Goal: Task Accomplishment & Management: Manage account settings

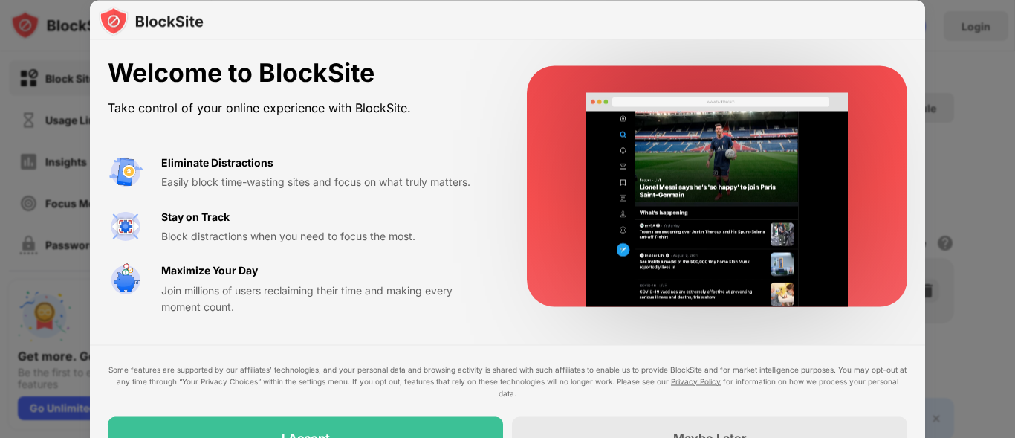
drag, startPoint x: 1009, startPoint y: 175, endPoint x: 1014, endPoint y: 230, distance: 55.2
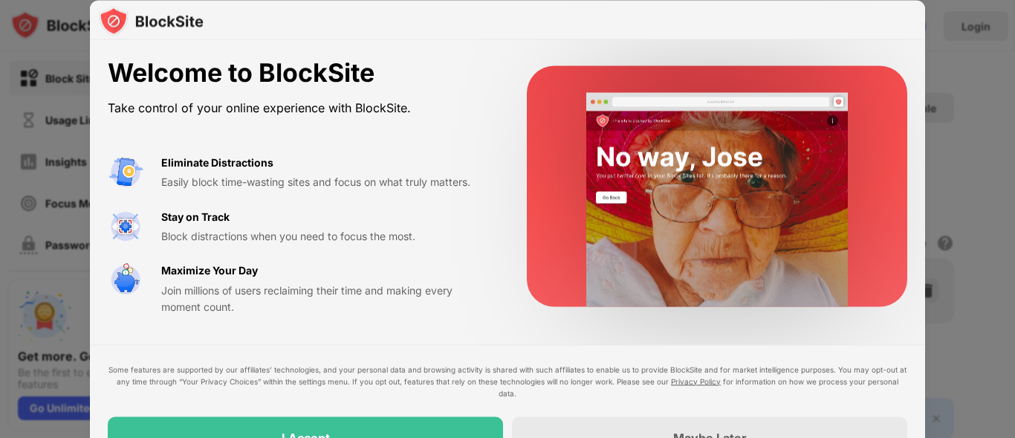
click at [1014, 230] on div at bounding box center [507, 219] width 1015 height 438
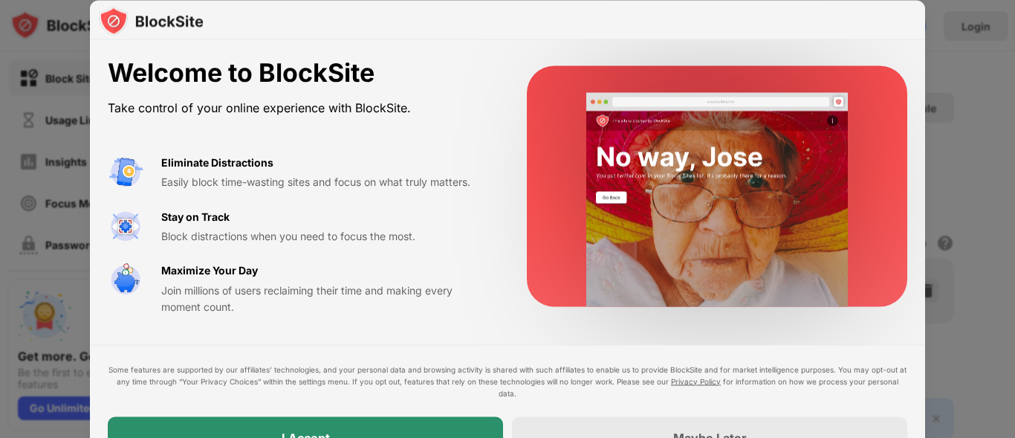
click at [400, 425] on body "Block Sites Usage Limit Insights Focus Mode Password Protection Custom Block Pa…" at bounding box center [507, 219] width 1015 height 438
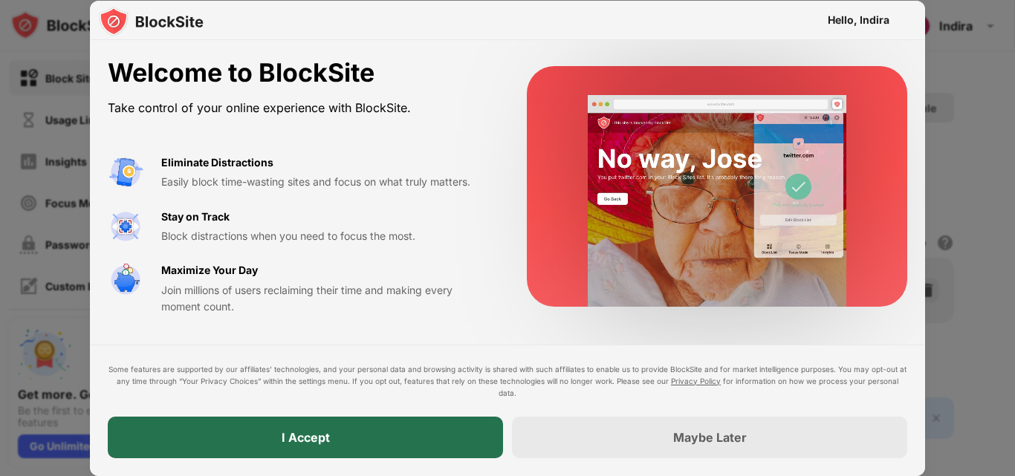
click at [373, 437] on div "I Accept" at bounding box center [305, 438] width 395 height 42
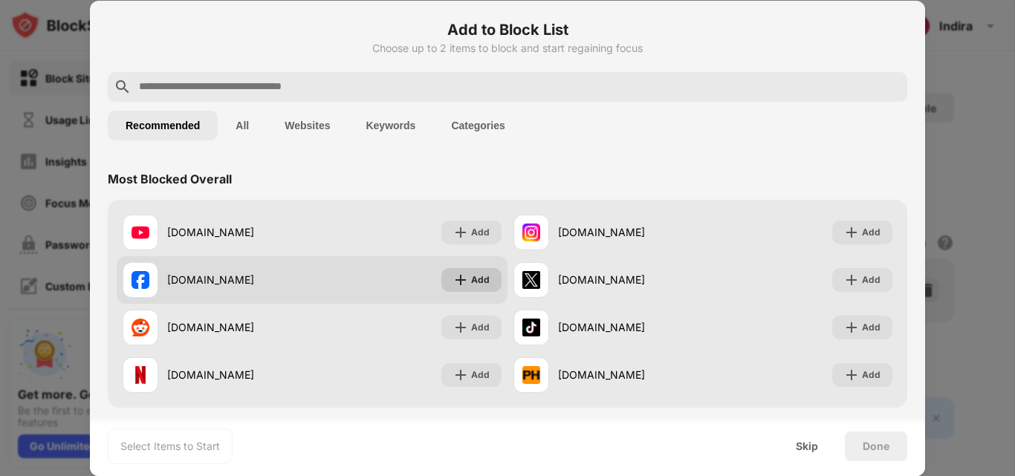
click at [458, 287] on img at bounding box center [460, 280] width 15 height 15
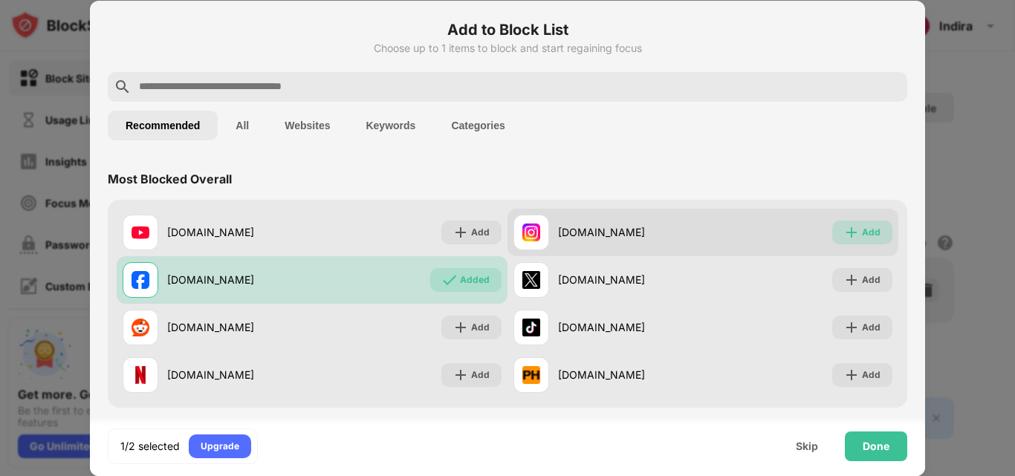
click at [866, 238] on div "Add" at bounding box center [871, 232] width 19 height 15
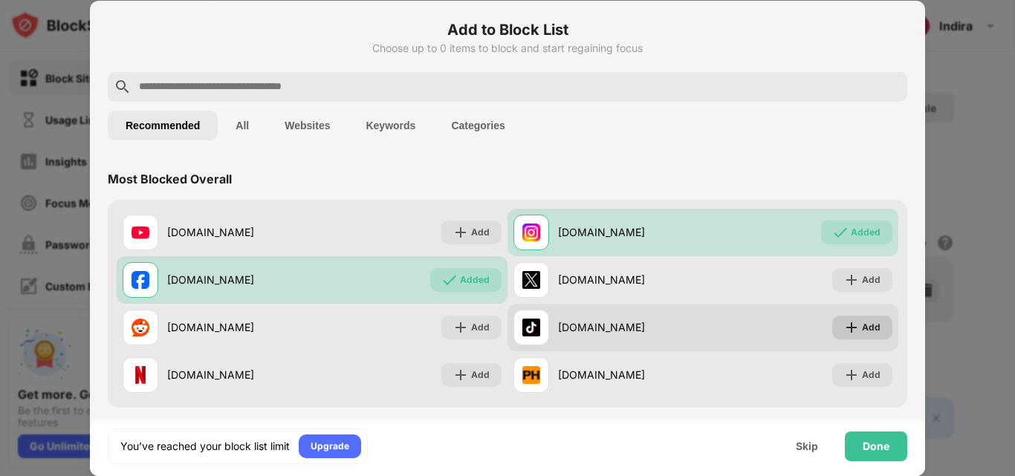
click at [862, 322] on div "Add" at bounding box center [871, 327] width 19 height 15
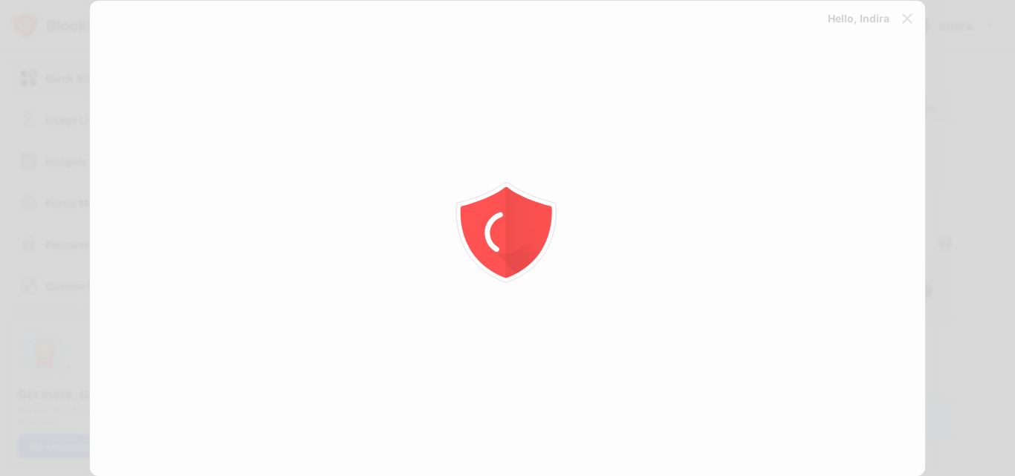
click at [856, 377] on div at bounding box center [507, 238] width 1015 height 476
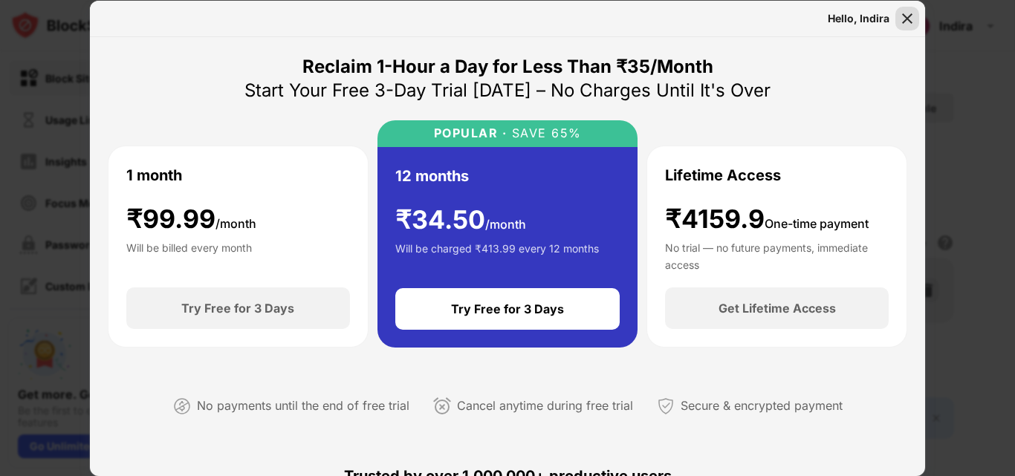
click at [910, 21] on img at bounding box center [907, 18] width 15 height 15
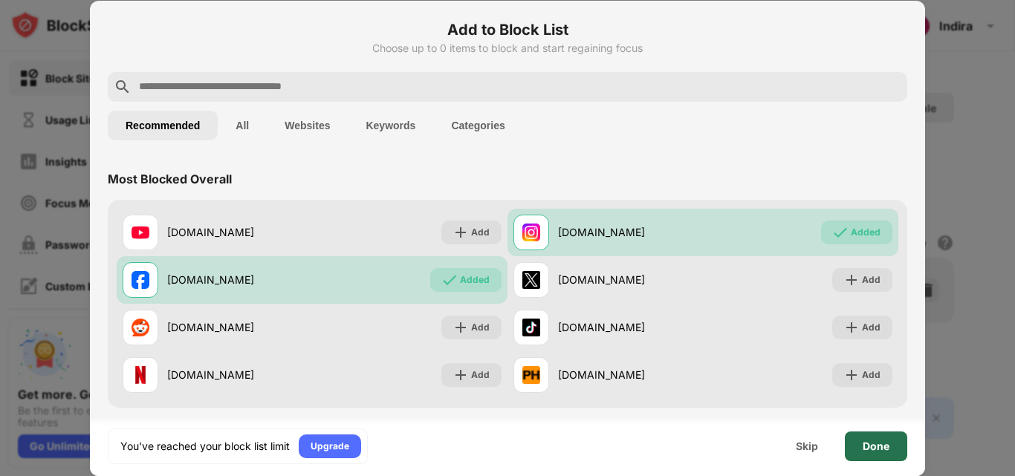
click at [879, 437] on div "Done" at bounding box center [875, 446] width 27 height 12
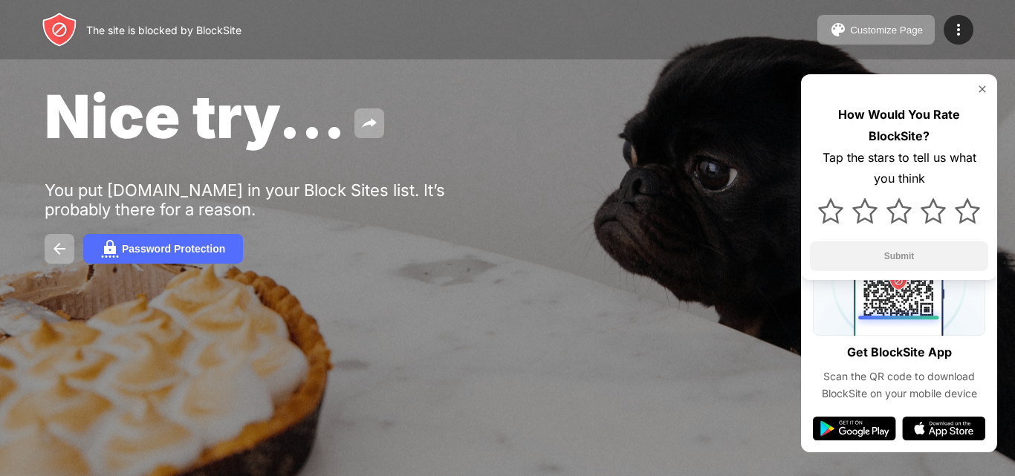
click at [599, 231] on div "Nice try... You put instagram.com in your Block Sites list. It’s probably there…" at bounding box center [507, 172] width 1015 height 344
click at [224, 40] on div "The site is blocked by BlockSite" at bounding box center [142, 30] width 200 height 36
click at [984, 92] on img at bounding box center [982, 89] width 12 height 12
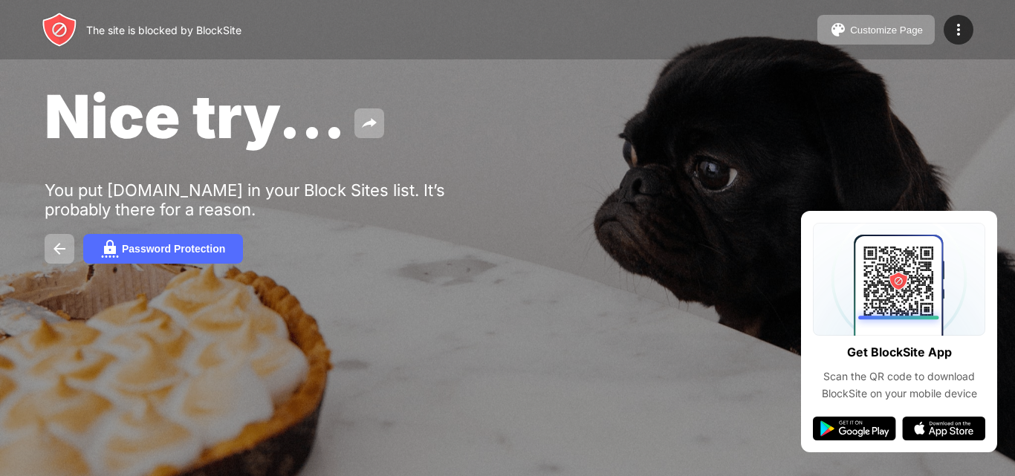
click at [958, 130] on div "Nice try... You put instagram.com in your Block Sites list. It’s probably there…" at bounding box center [507, 172] width 1015 height 344
click at [955, 24] on img at bounding box center [958, 30] width 18 height 18
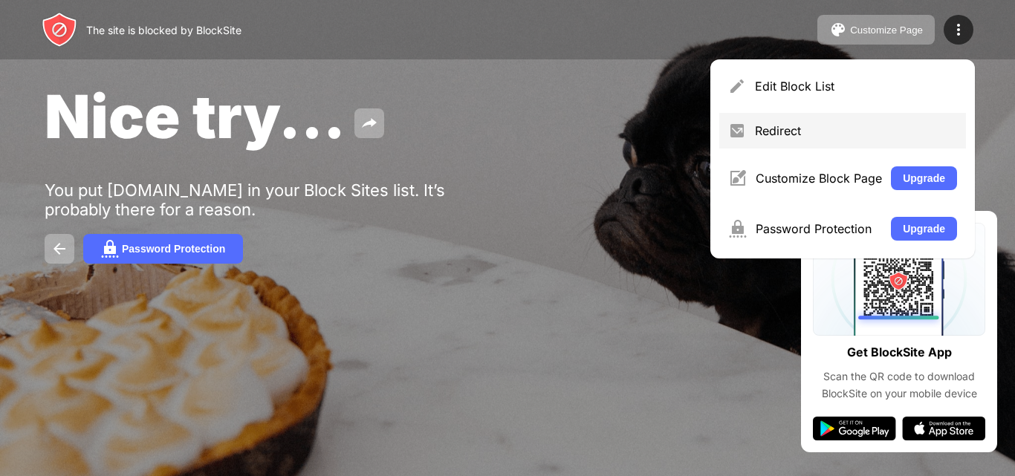
click at [807, 129] on div "Redirect" at bounding box center [856, 130] width 202 height 15
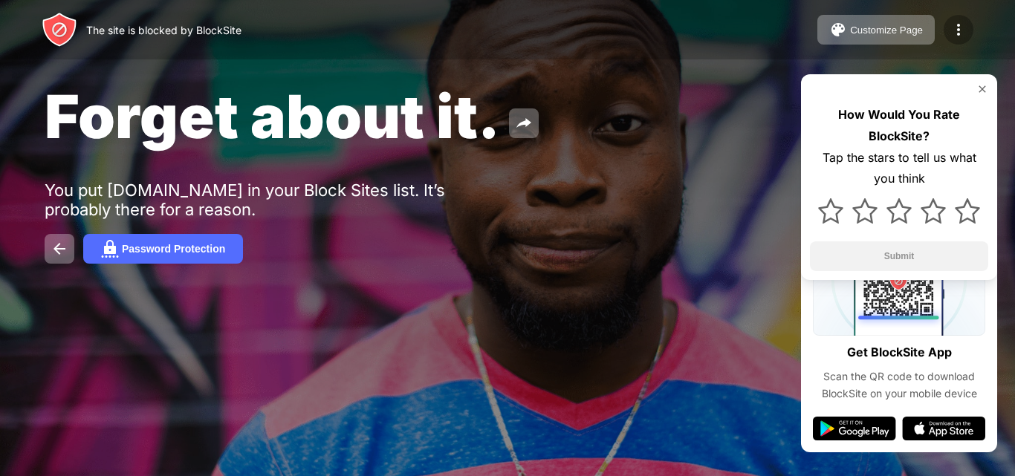
click at [959, 25] on img at bounding box center [958, 30] width 18 height 18
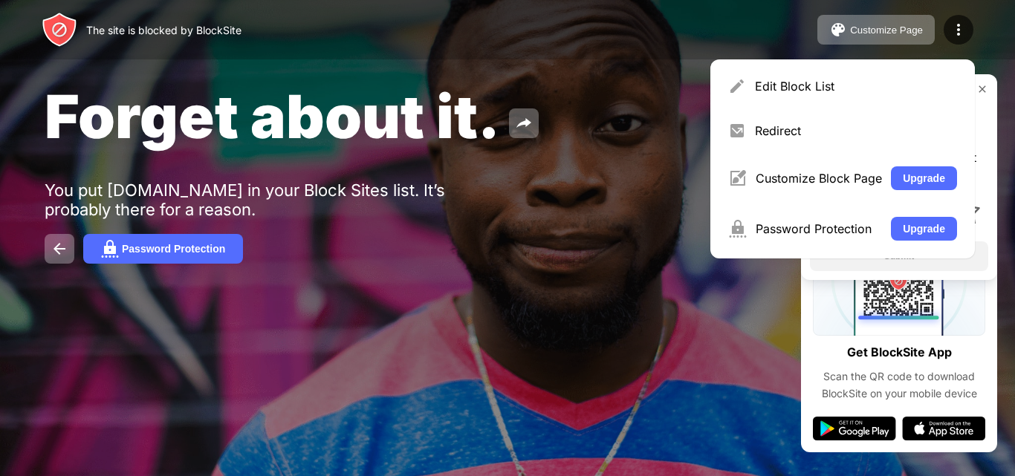
click at [313, 308] on div "Forget about it. You put [DOMAIN_NAME] in your Block Sites list. It’s probably …" at bounding box center [507, 172] width 1015 height 344
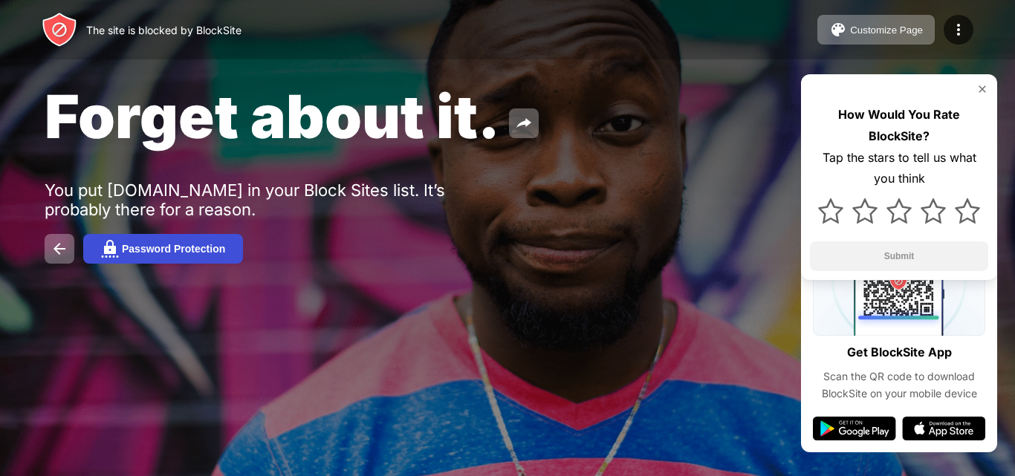
click at [132, 244] on div "Password Protection" at bounding box center [173, 249] width 103 height 12
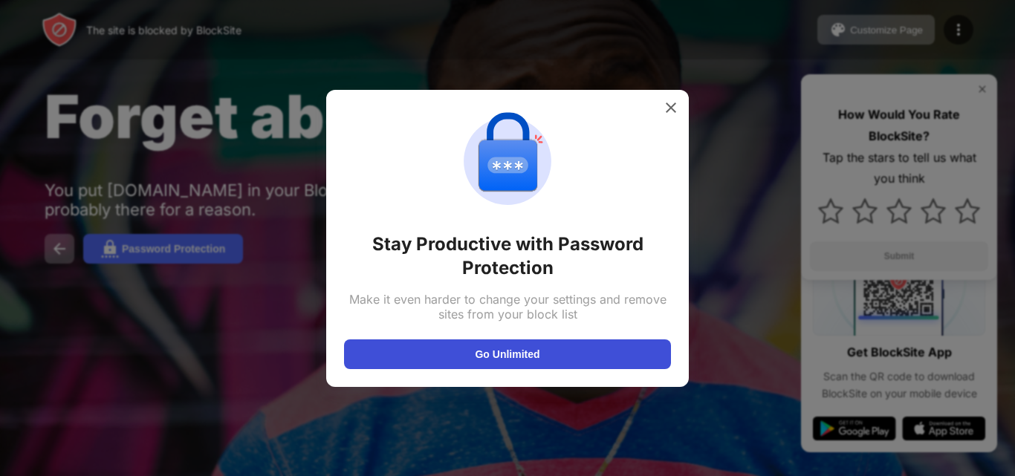
click at [472, 354] on button "Go Unlimited" at bounding box center [507, 354] width 327 height 30
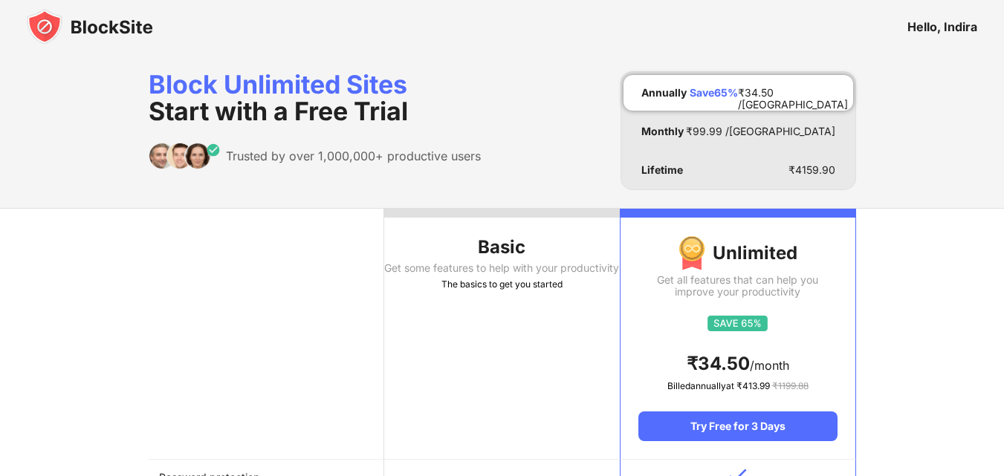
click at [529, 292] on div "The basics to get you started" at bounding box center [501, 284] width 235 height 15
